Goal: Information Seeking & Learning: Learn about a topic

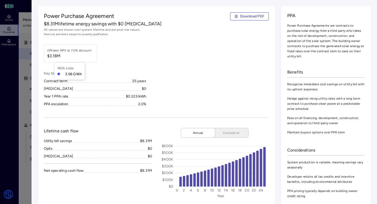
scroll to position [632, 0]
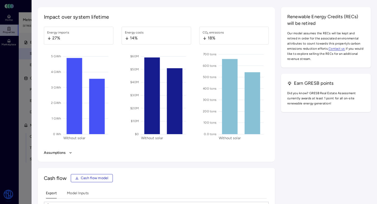
click at [29, 39] on div at bounding box center [188, 102] width 377 height 204
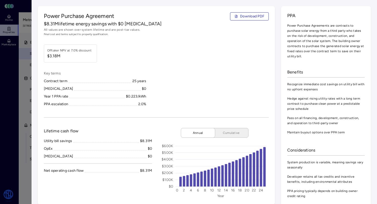
click at [142, 37] on div "Power Purchase Agreement Download PDF $8.31M lifetime energy savings with $0 [M…" at bounding box center [156, 105] width 237 height 199
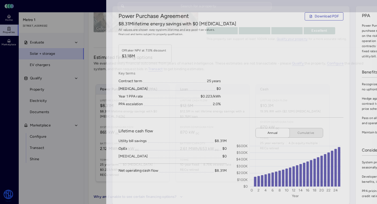
click at [28, 32] on div at bounding box center [188, 102] width 377 height 204
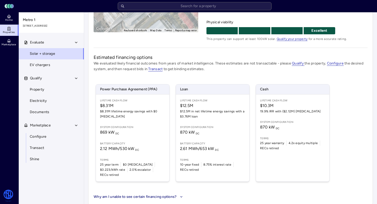
click at [7, 32] on span "Properties" at bounding box center [9, 32] width 12 height 3
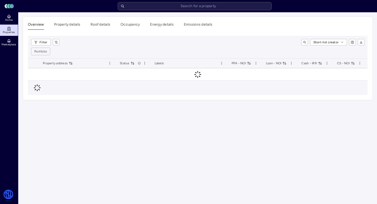
click at [7, 32] on span "Properties" at bounding box center [9, 32] width 12 height 3
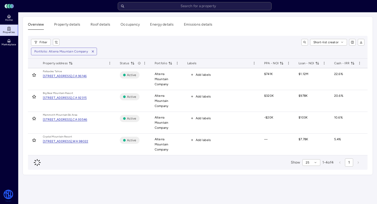
click at [9, 29] on icon at bounding box center [9, 29] width 4 height 4
click at [7, 15] on icon at bounding box center [9, 16] width 4 height 4
click at [33, 25] on button "Overview" at bounding box center [36, 26] width 16 height 8
click at [16, 19] on link "Home" at bounding box center [9, 17] width 19 height 11
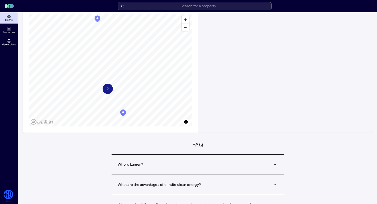
scroll to position [69, 0]
click at [137, 8] on input "text" at bounding box center [195, 6] width 154 height 8
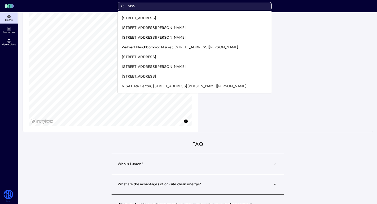
click at [137, 5] on input "visa" at bounding box center [195, 6] width 154 height 8
type input "visa"
click at [13, 17] on div "Toggle Sidebar Lumen Energy Logo visa Home Properties Marketplace Watershed [PE…" at bounding box center [188, 162] width 377 height 462
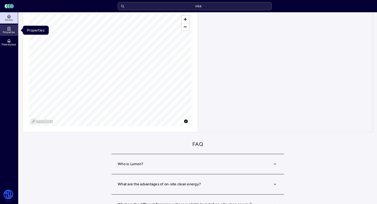
click at [11, 33] on span "Properties" at bounding box center [9, 32] width 12 height 3
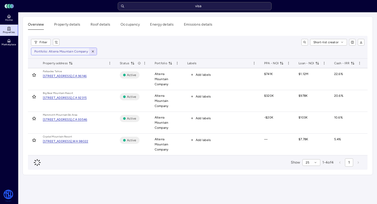
click at [91, 50] on icon "button" at bounding box center [93, 52] width 4 height 4
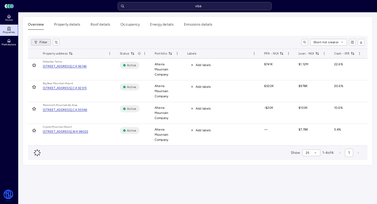
click at [43, 44] on html "Toggle Sidebar Lumen Energy Logo visa Home Properties Marketplace Watershed [PE…" at bounding box center [188, 102] width 377 height 204
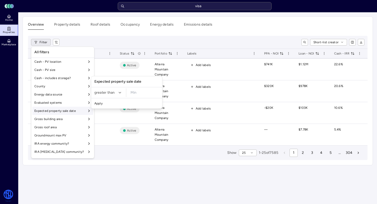
scroll to position [344, 0]
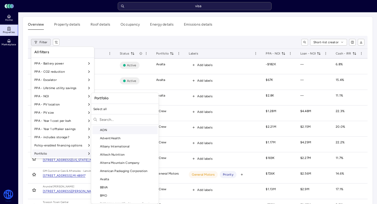
click at [62, 155] on div "Portfolio" at bounding box center [62, 154] width 61 height 8
click at [117, 117] on input "text" at bounding box center [127, 120] width 57 height 8
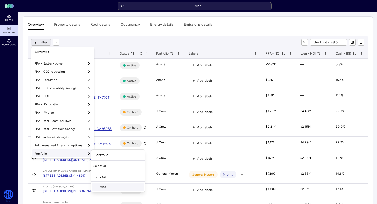
type input "visa"
click at [105, 184] on div "Visa" at bounding box center [118, 187] width 52 height 8
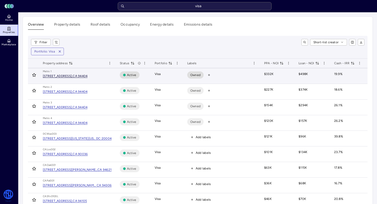
click at [72, 76] on div "[STREET_ADDRESS]," at bounding box center [58, 76] width 30 height 3
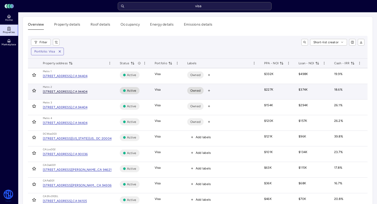
click at [87, 93] on div "CA 94404" at bounding box center [79, 91] width 15 height 3
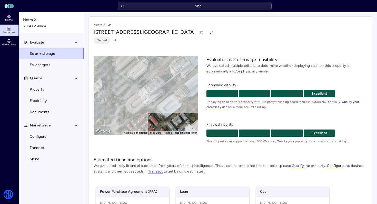
click at [146, 96] on div "To activate drag with keyboard, press Alt + Enter. Once in keyboard drag state,…" at bounding box center [145, 95] width 105 height 78
click at [147, 101] on div "To activate drag with keyboard, press Alt + Enter. Once in keyboard drag state,…" at bounding box center [145, 95] width 105 height 78
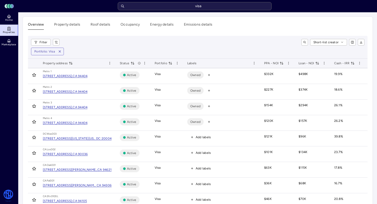
drag, startPoint x: 81, startPoint y: 73, endPoint x: 71, endPoint y: 76, distance: 10.9
click at [70, 77] on div "[STREET_ADDRESS]," at bounding box center [58, 76] width 30 height 3
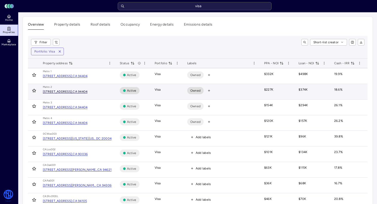
click at [72, 91] on div "[STREET_ADDRESS]," at bounding box center [58, 91] width 30 height 3
